Goal: Task Accomplishment & Management: Complete application form

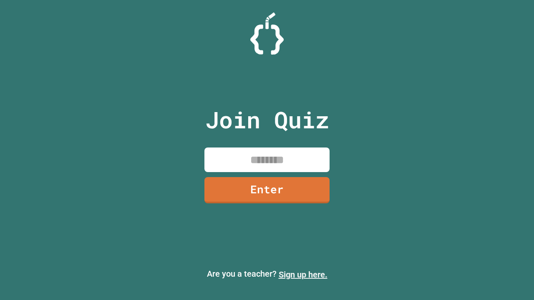
click at [303, 275] on link "Sign up here." at bounding box center [303, 275] width 49 height 10
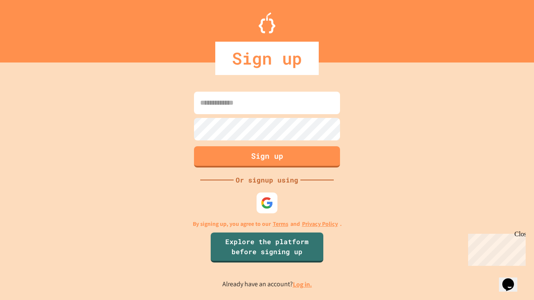
click at [303, 284] on link "Log in." at bounding box center [302, 284] width 19 height 9
